Goal: Find specific page/section: Find specific page/section

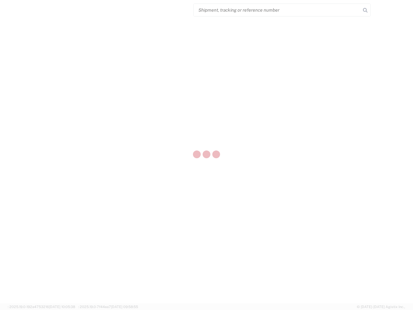
select select "US"
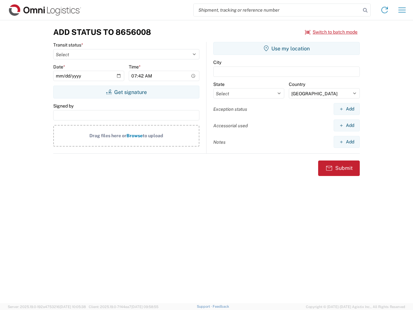
click at [277, 10] on input "search" at bounding box center [277, 10] width 167 height 12
click at [366, 10] on icon at bounding box center [365, 10] width 9 height 9
click at [385, 10] on icon at bounding box center [385, 10] width 10 height 10
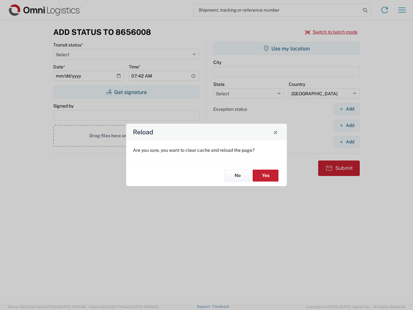
click at [332, 32] on div "Reload Are you sure, you want to clear cache and reload the page? No Yes" at bounding box center [206, 155] width 413 height 310
click at [126, 92] on div "Reload Are you sure, you want to clear cache and reload the page? No Yes" at bounding box center [206, 155] width 413 height 310
click at [287, 48] on div "Reload Are you sure, you want to clear cache and reload the page? No Yes" at bounding box center [206, 155] width 413 height 310
click at [347, 109] on div "Reload Are you sure, you want to clear cache and reload the page? No Yes" at bounding box center [206, 155] width 413 height 310
click at [347, 125] on div "Reload Are you sure, you want to clear cache and reload the page? No Yes" at bounding box center [206, 155] width 413 height 310
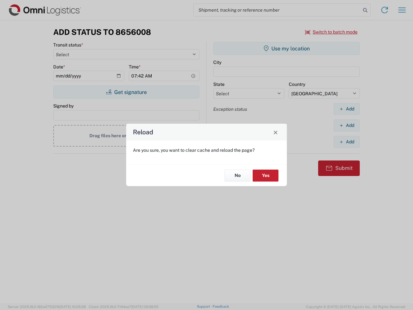
click at [347, 142] on div "Reload Are you sure, you want to clear cache and reload the page? No Yes" at bounding box center [206, 155] width 413 height 310
